Goal: Task Accomplishment & Management: Manage account settings

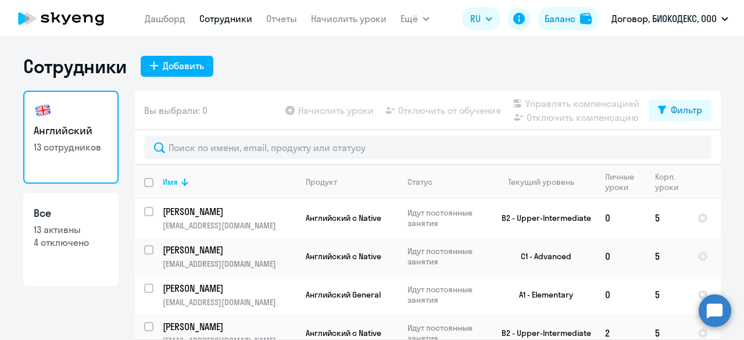
select select "30"
click at [281, 22] on link "Отчеты" at bounding box center [281, 19] width 31 height 12
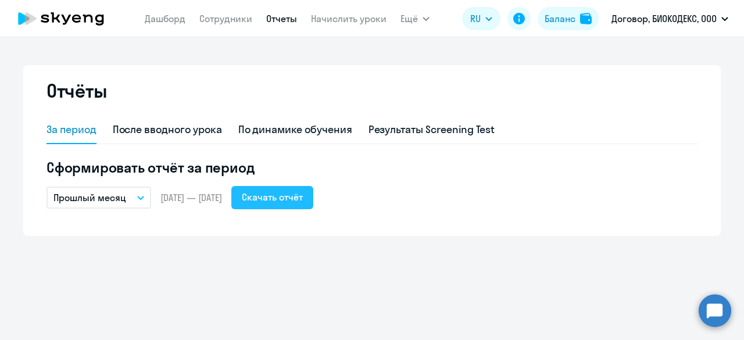
click at [298, 201] on div "Скачать отчёт" at bounding box center [272, 197] width 61 height 14
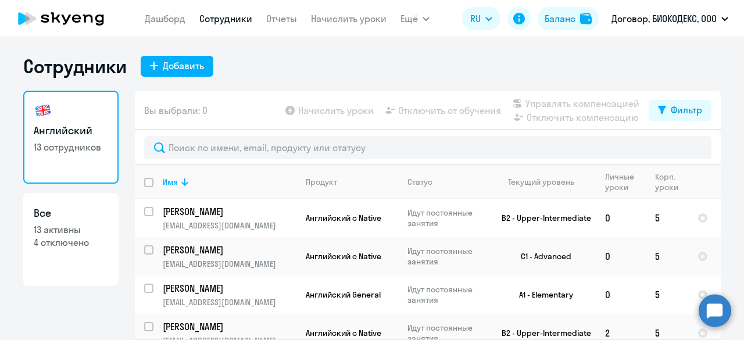
select select "30"
click at [341, 17] on link "Начислить уроки" at bounding box center [349, 19] width 76 height 12
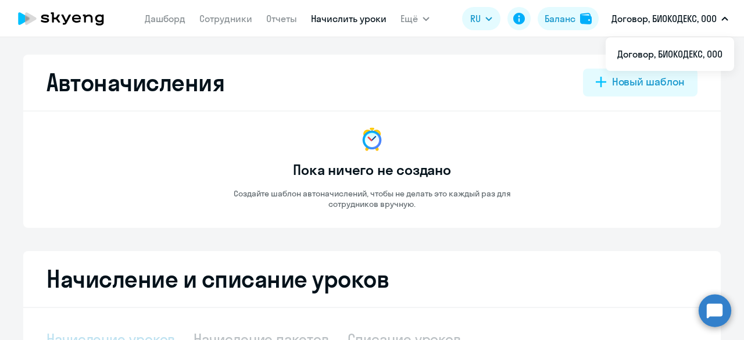
select select "10"
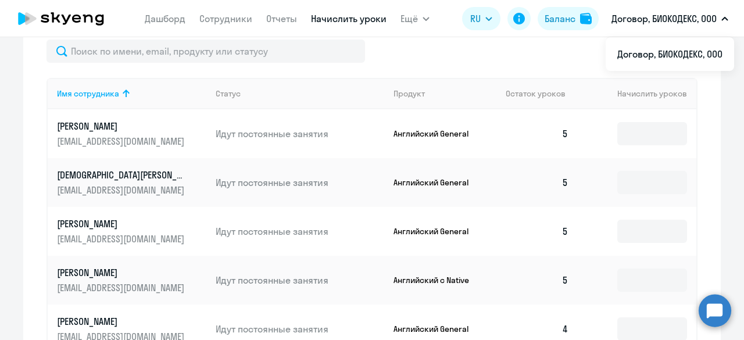
scroll to position [465, 0]
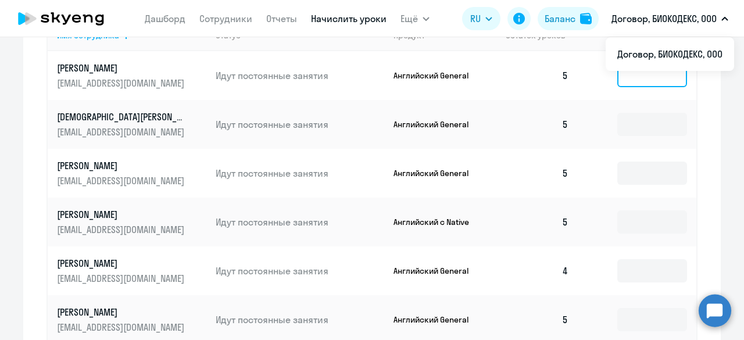
click at [644, 79] on input at bounding box center [653, 75] width 70 height 23
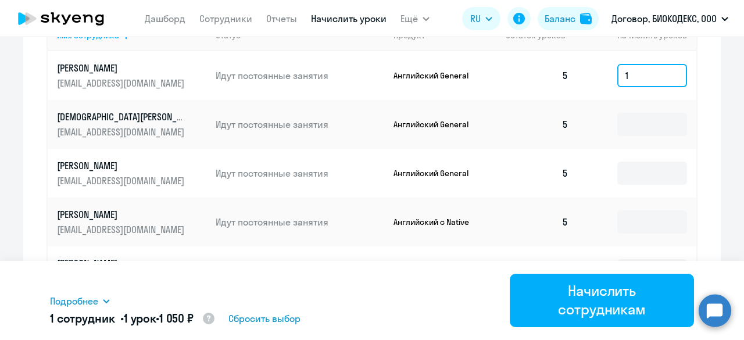
type input "1"
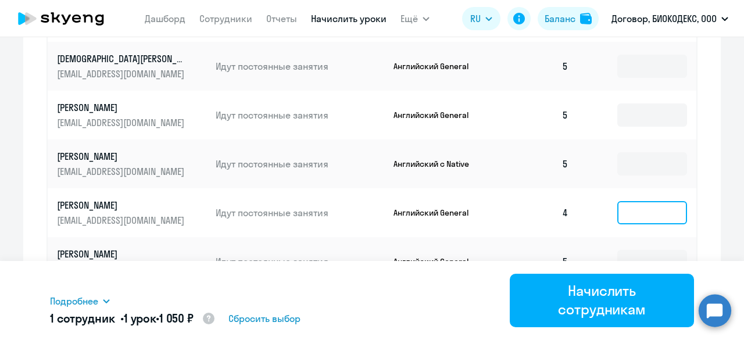
click at [619, 218] on input at bounding box center [653, 212] width 70 height 23
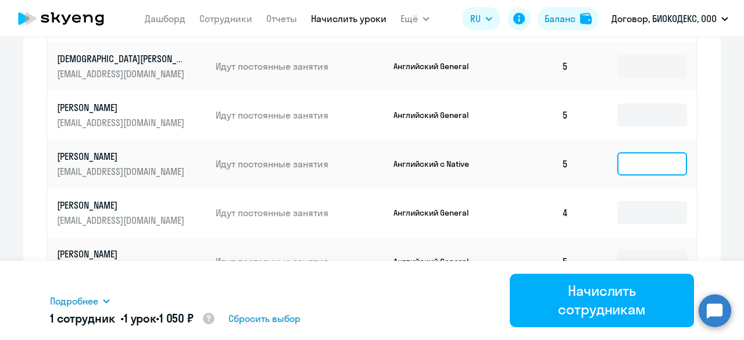
click at [621, 171] on input at bounding box center [653, 163] width 70 height 23
type input "1"
